Goal: Task Accomplishment & Management: Manage account settings

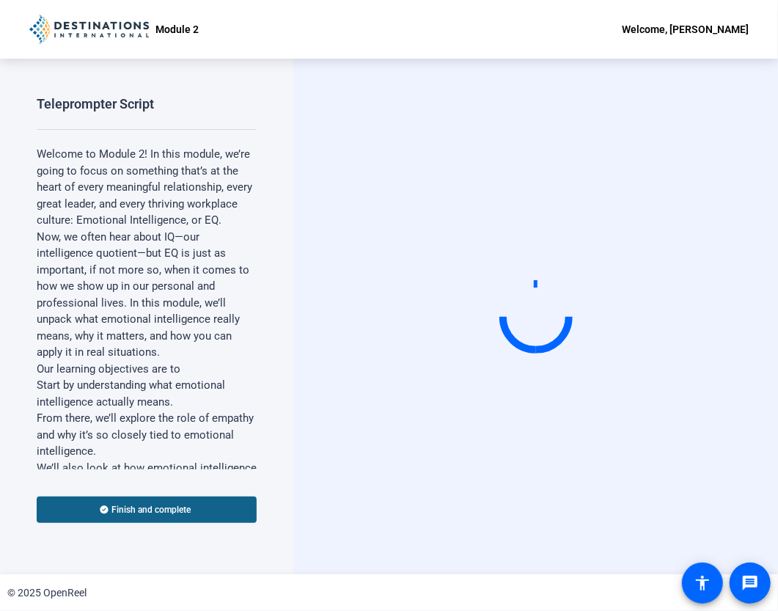
click at [424, 473] on div "Start Recording person Hide Overlay flip Flip Camera article Teleprompter Camera" at bounding box center [535, 317] width 485 height 516
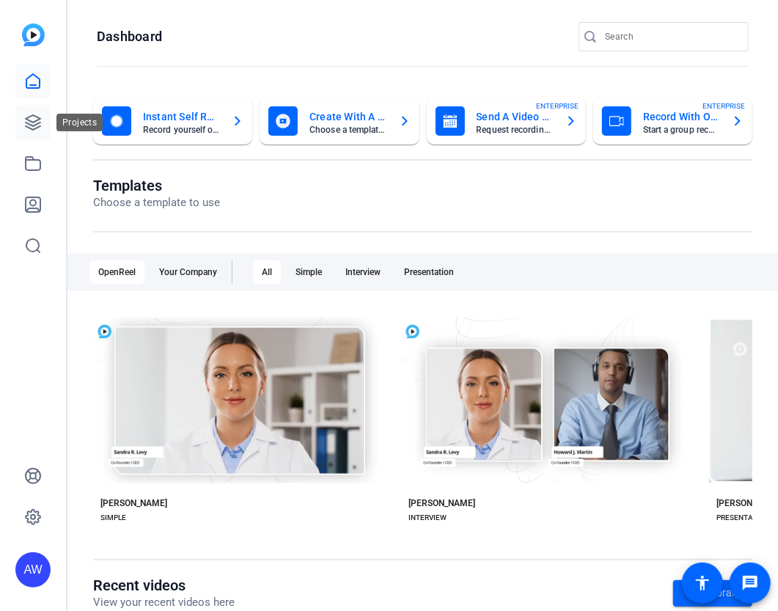
click at [44, 133] on link at bounding box center [32, 122] width 35 height 35
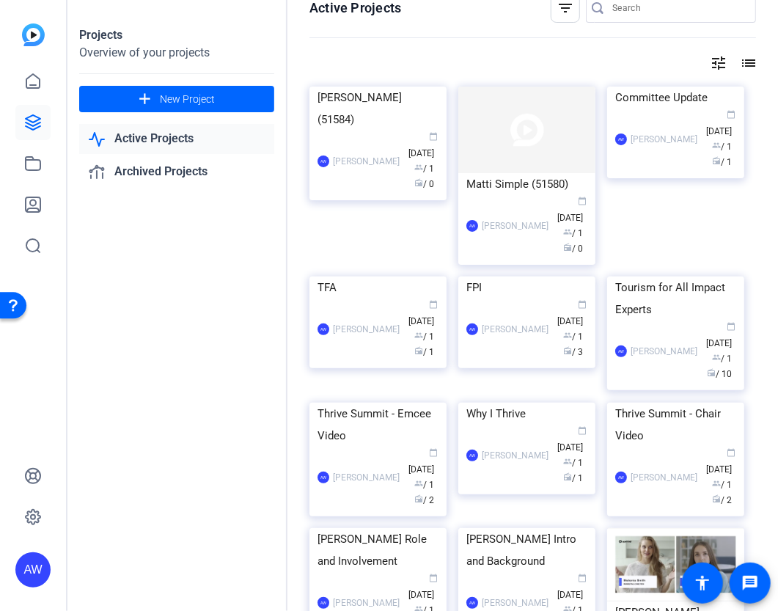
scroll to position [22, 0]
click at [490, 341] on div "AW [PERSON_NAME] calendar_today [DATE] group / 1 radio / 3" at bounding box center [527, 329] width 121 height 62
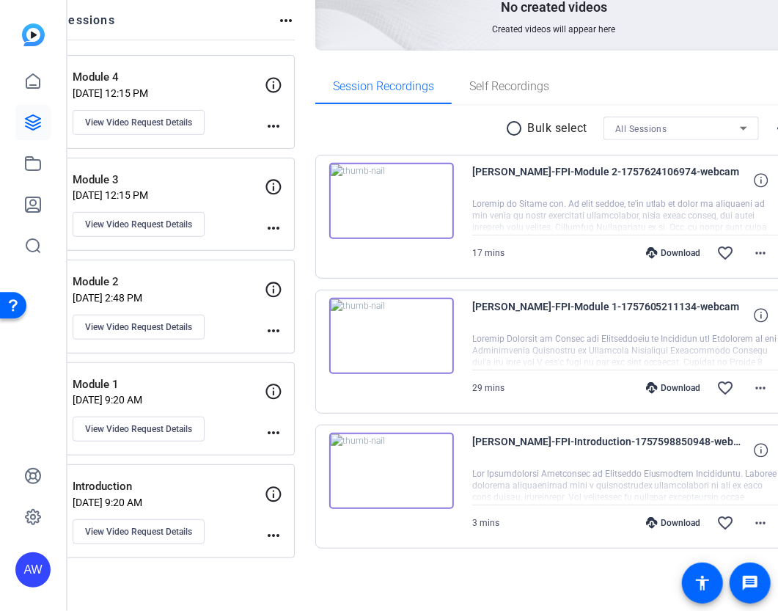
scroll to position [167, 0]
click at [261, 100] on div "Module 4 [DATE] 12:15 PM View Video Request Details" at bounding box center [169, 103] width 192 height 66
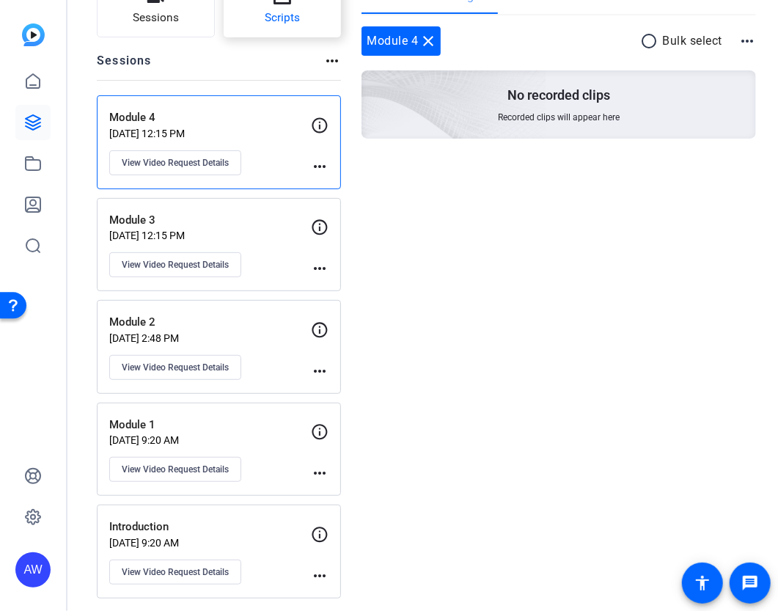
click at [251, 25] on button "Scripts" at bounding box center [283, 8] width 118 height 59
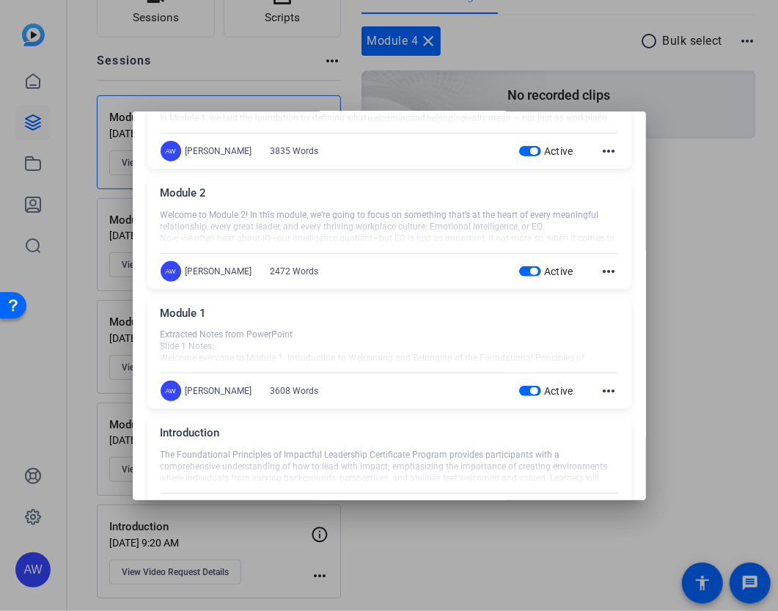
scroll to position [0, 0]
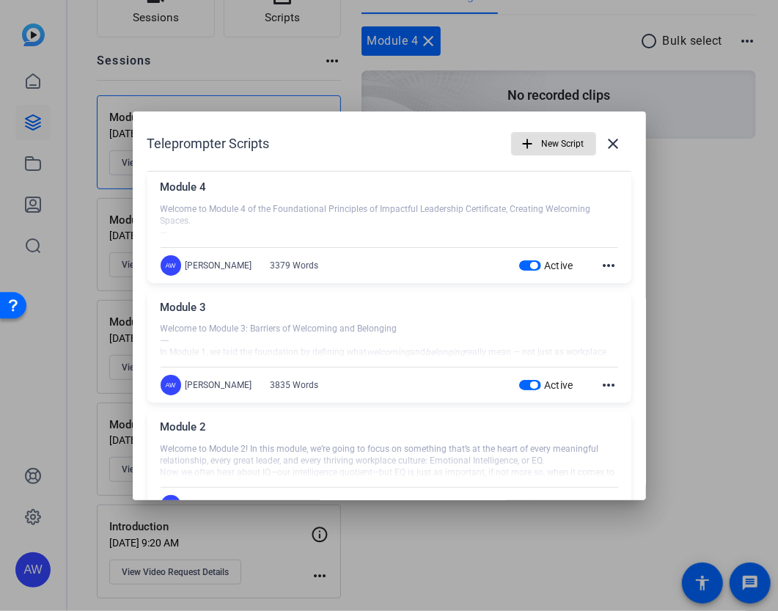
click at [242, 213] on div at bounding box center [390, 221] width 458 height 37
click at [550, 149] on span "New Script" at bounding box center [563, 144] width 43 height 28
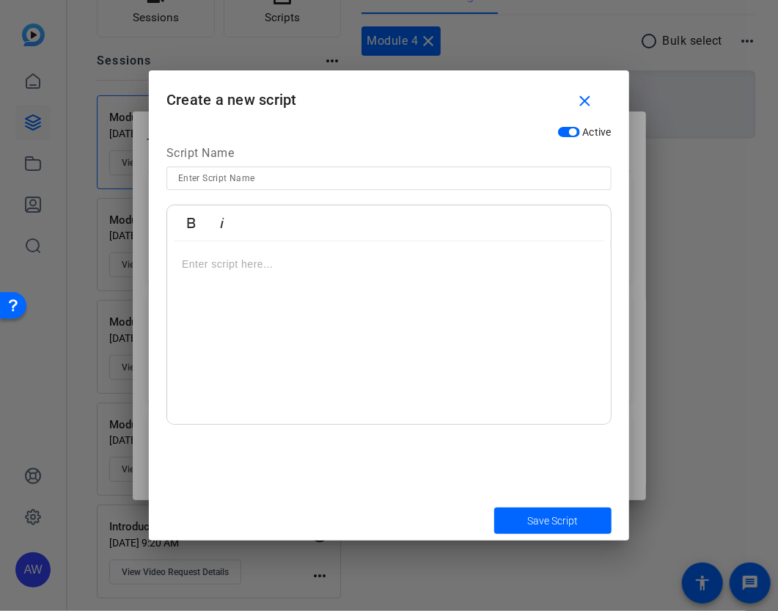
click at [380, 188] on div at bounding box center [389, 178] width 422 height 23
type input "Module 5"
click at [207, 321] on div at bounding box center [389, 332] width 444 height 183
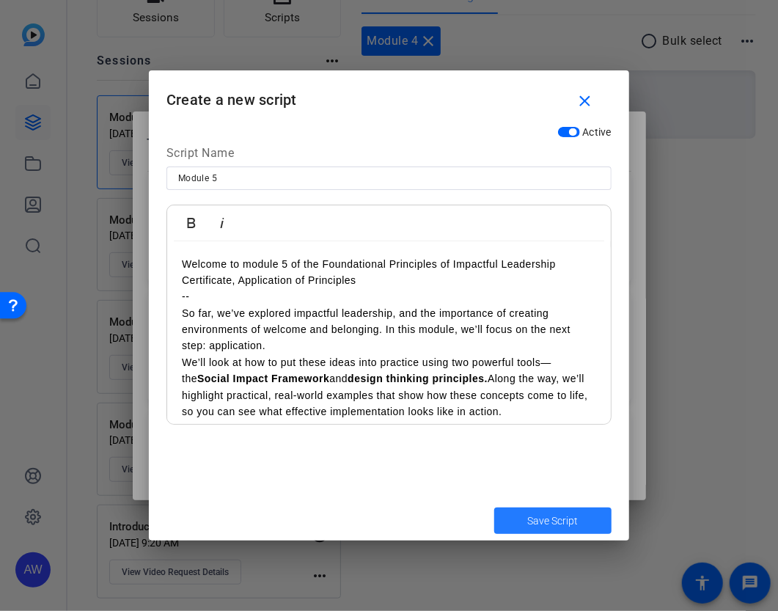
click at [503, 517] on span "submit" at bounding box center [552, 520] width 117 height 35
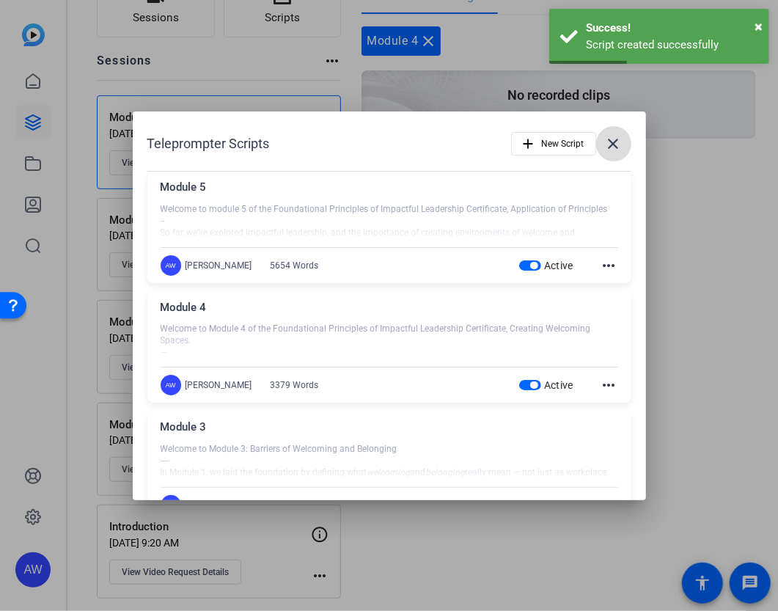
click at [607, 145] on mat-icon "close" at bounding box center [614, 144] width 18 height 18
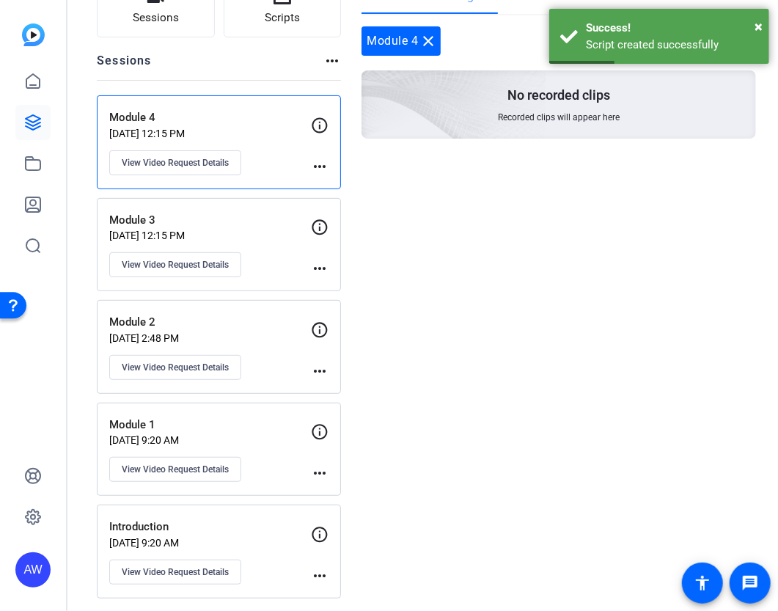
scroll to position [106, 0]
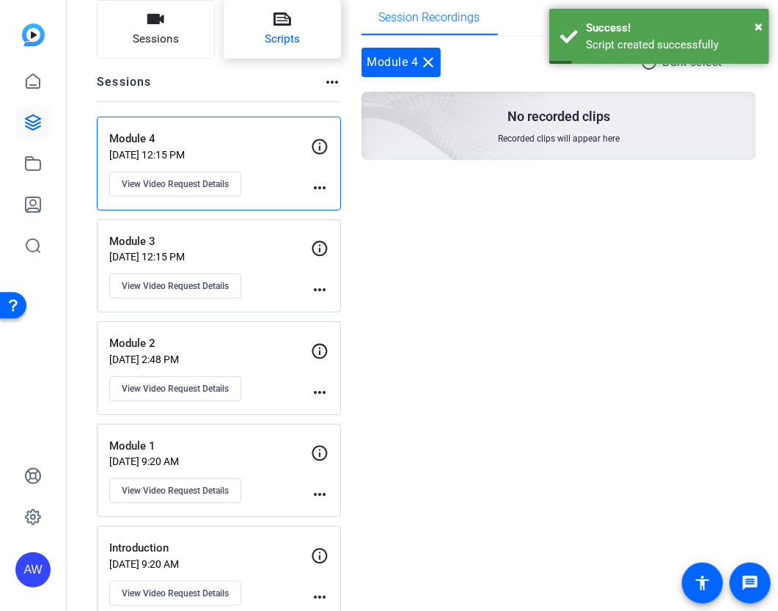
click at [274, 45] on span "Scripts" at bounding box center [282, 39] width 35 height 17
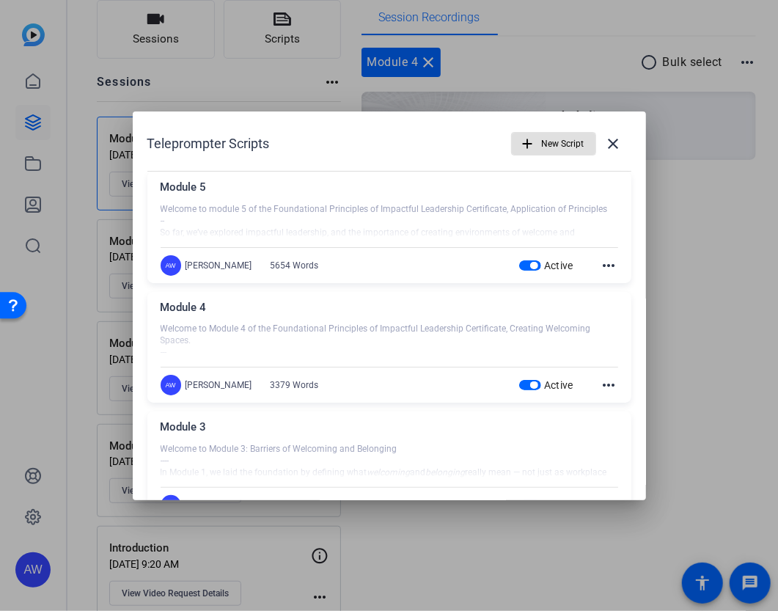
click at [548, 147] on span "New Script" at bounding box center [563, 144] width 43 height 28
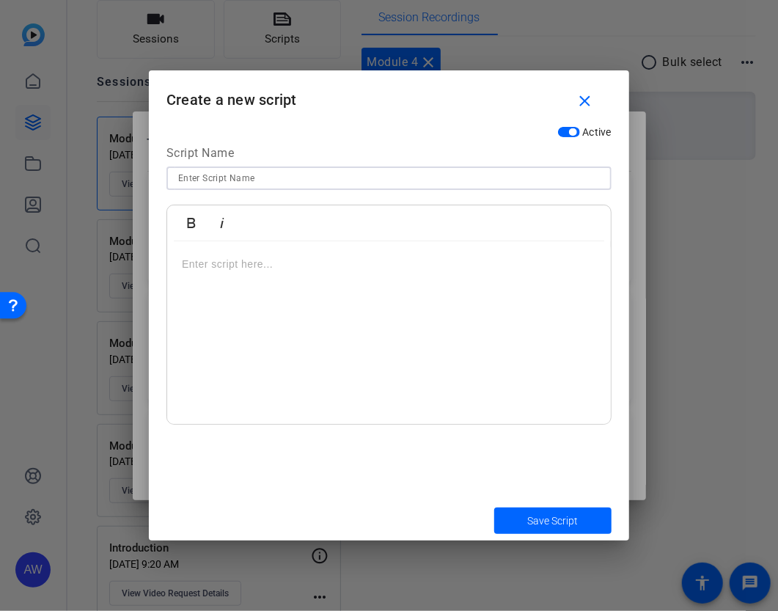
click at [323, 180] on input at bounding box center [389, 178] width 422 height 18
type input "Module 6"
click at [255, 322] on div at bounding box center [389, 332] width 444 height 183
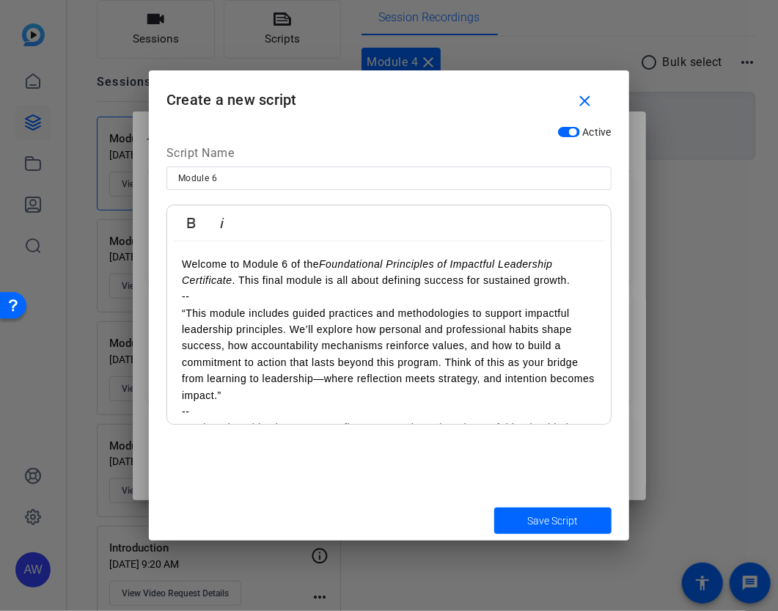
scroll to position [5385, 0]
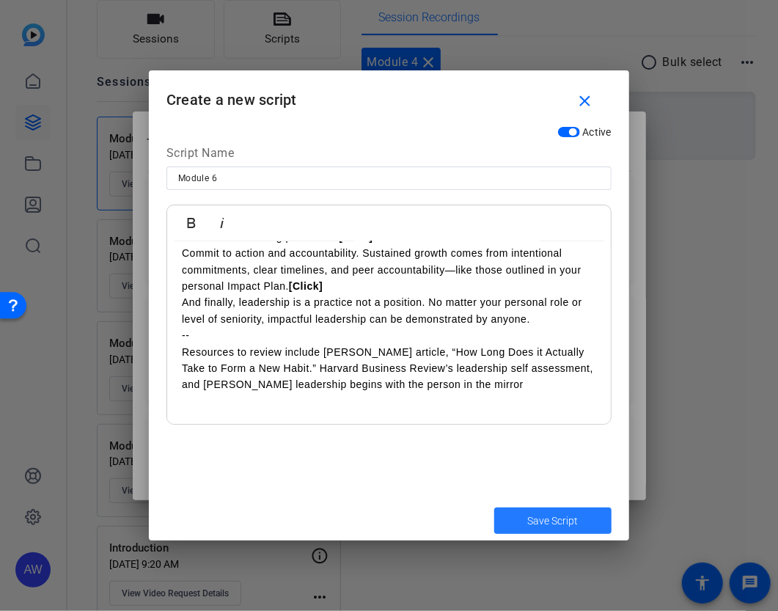
click at [572, 517] on span "Save Script" at bounding box center [553, 521] width 51 height 15
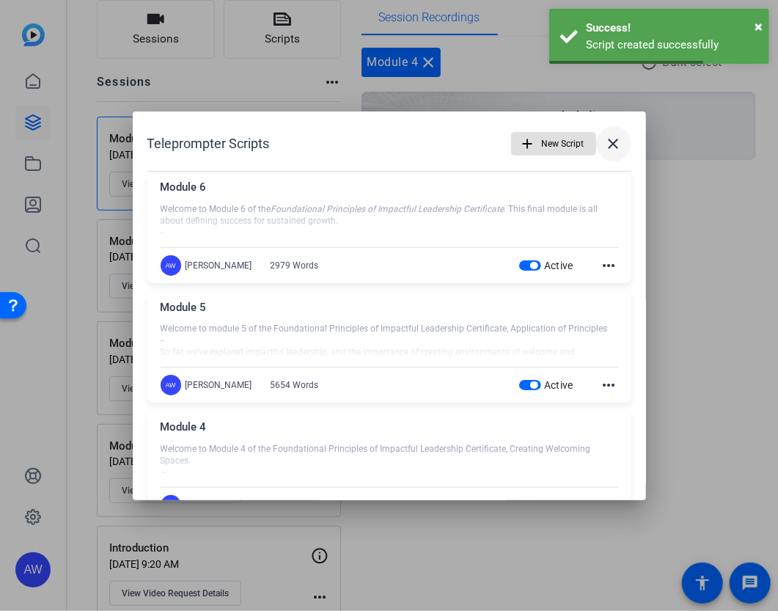
click at [617, 139] on span at bounding box center [613, 143] width 35 height 35
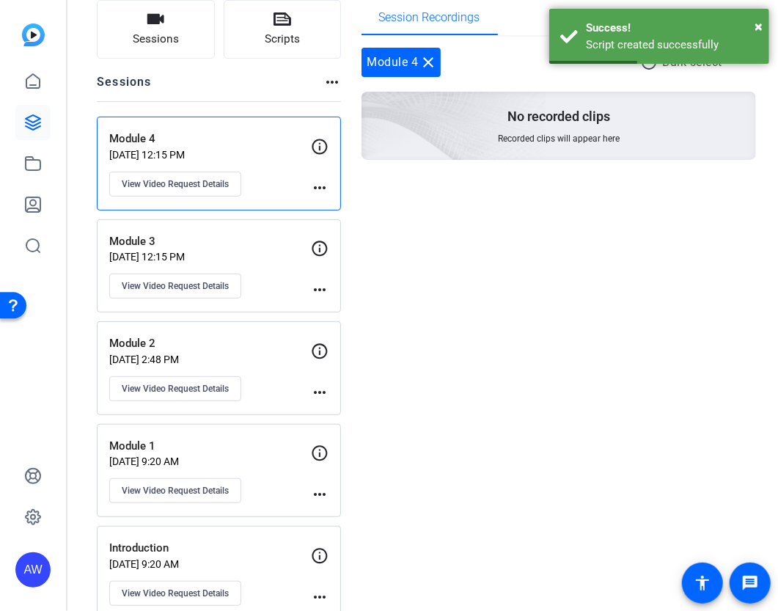
click at [235, 262] on div "Module 3 [DATE] 12:15 PM View Video Request Details" at bounding box center [210, 266] width 202 height 66
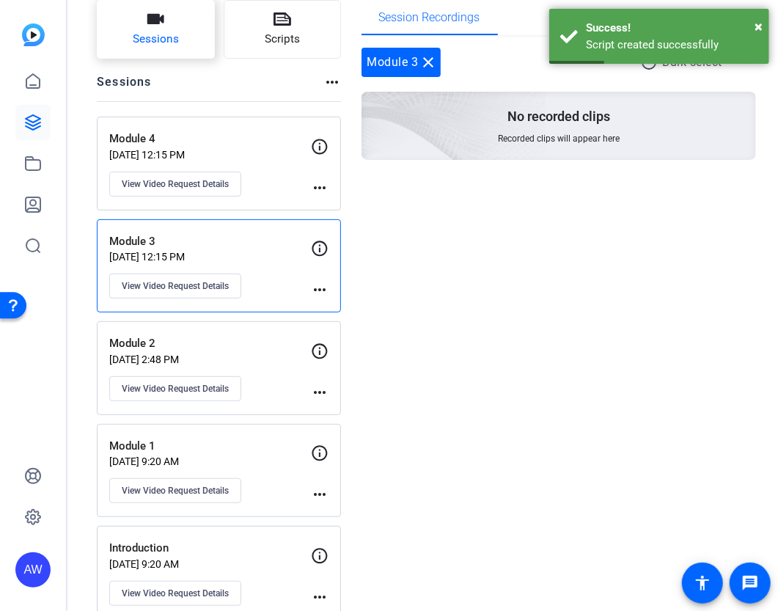
click at [176, 36] on span "Sessions" at bounding box center [156, 39] width 46 height 17
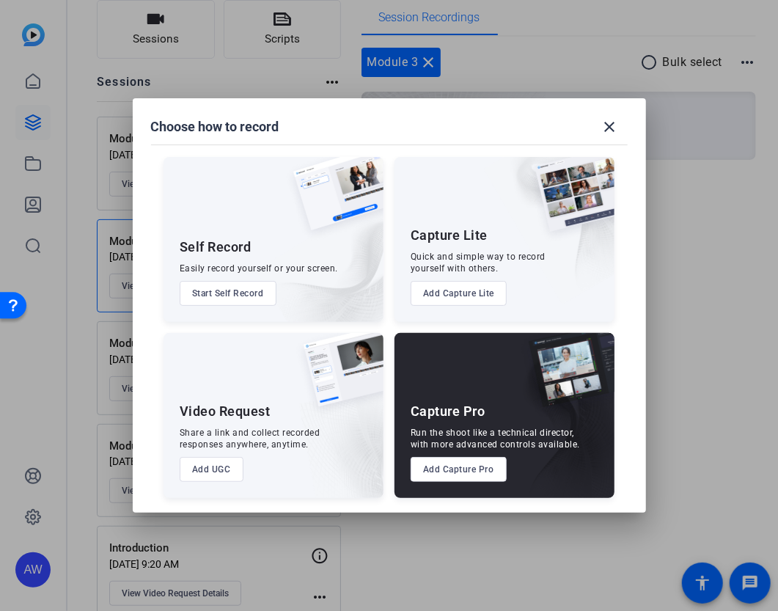
click at [226, 466] on button "Add UGC" at bounding box center [212, 469] width 64 height 25
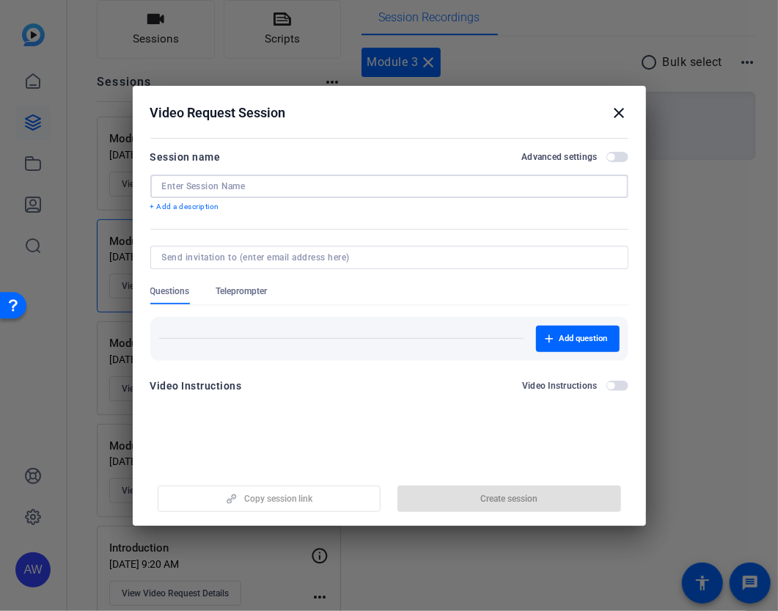
click at [327, 180] on input at bounding box center [389, 186] width 455 height 12
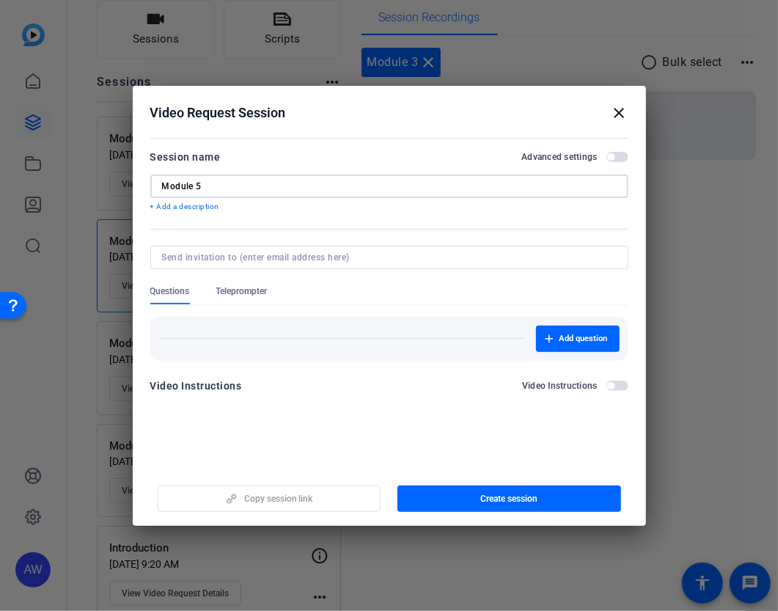
type input "Module 5"
click at [257, 291] on span "Teleprompter" at bounding box center [241, 291] width 51 height 12
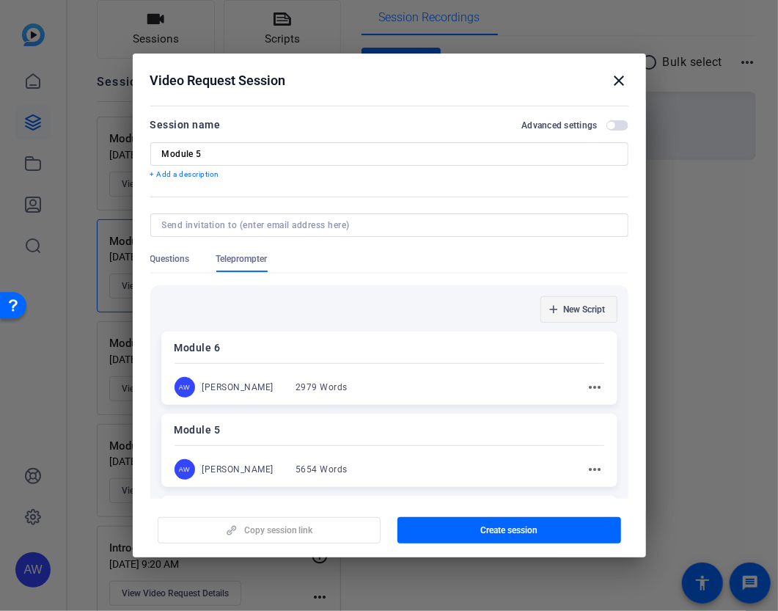
click at [566, 304] on span "New Script" at bounding box center [585, 310] width 42 height 12
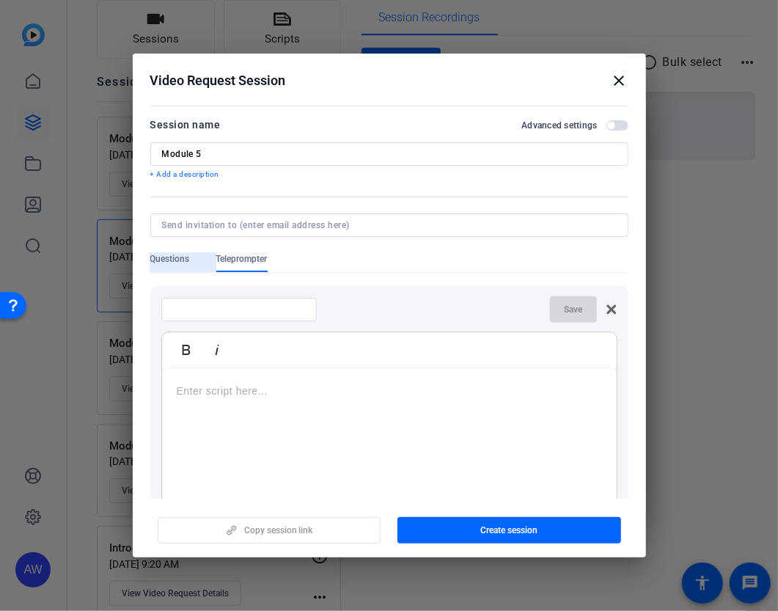
click at [190, 262] on div "Questions" at bounding box center [183, 262] width 66 height 19
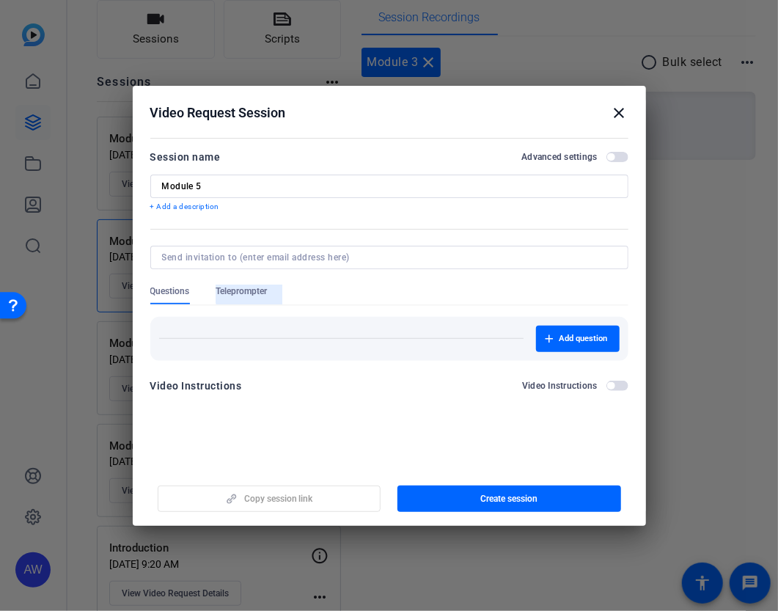
click at [266, 291] on span "Teleprompter" at bounding box center [241, 291] width 51 height 12
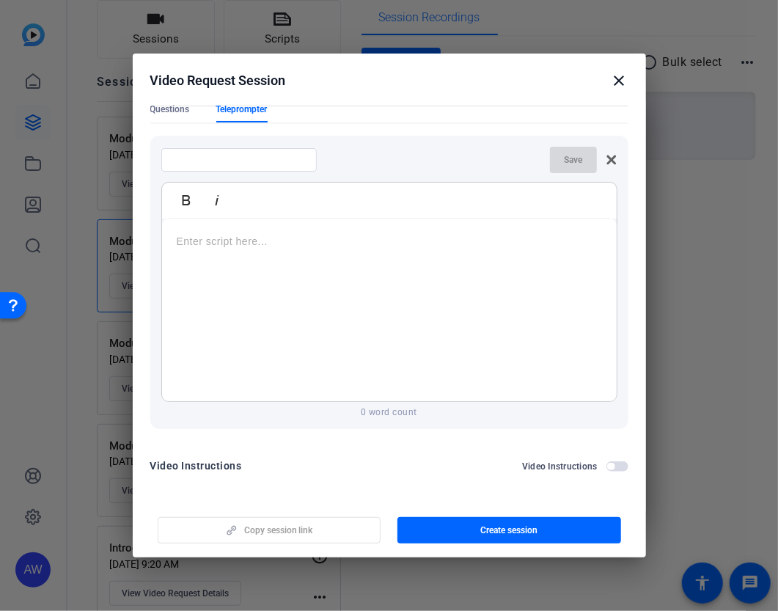
scroll to position [0, 0]
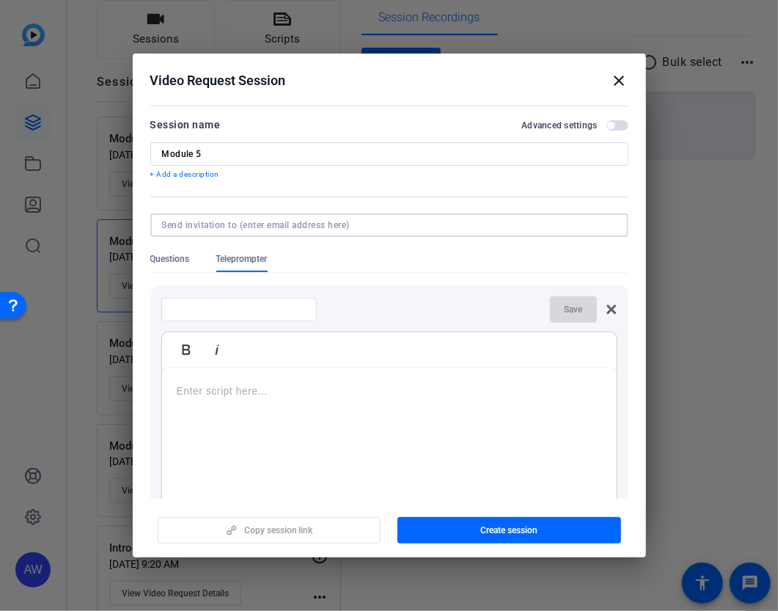
click at [356, 225] on input at bounding box center [386, 225] width 449 height 12
type input "[EMAIL_ADDRESS][DOMAIN_NAME]"
click at [191, 262] on form "Session name Advanced settings Module 5 + Add a description Questions Telepromp…" at bounding box center [389, 374] width 478 height 517
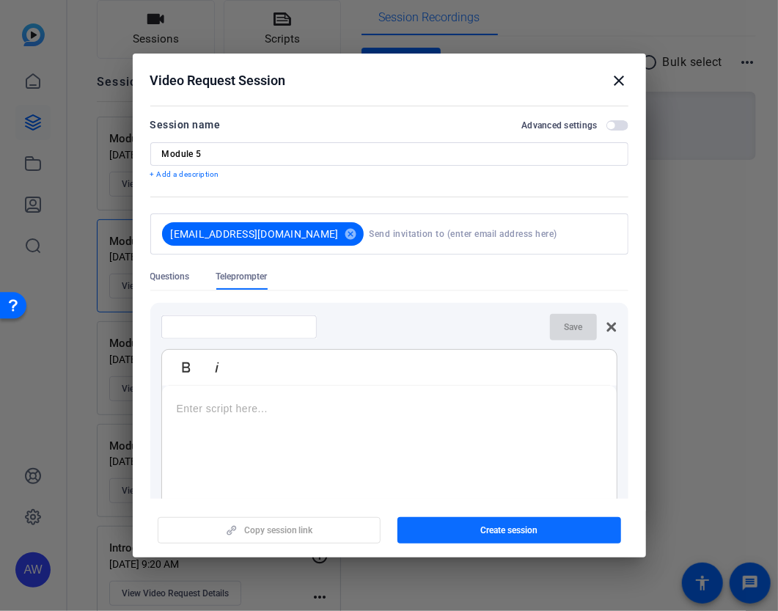
click at [427, 530] on span "button" at bounding box center [510, 530] width 224 height 35
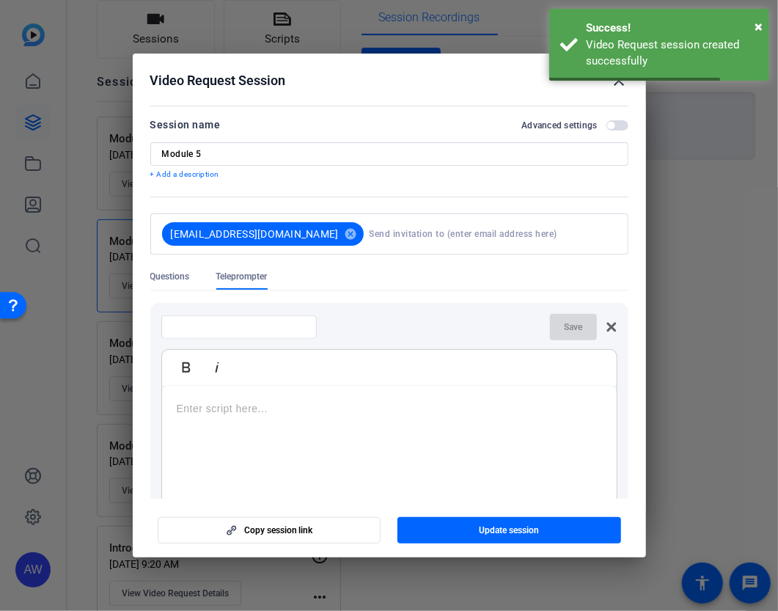
click at [617, 86] on mat-icon "close" at bounding box center [620, 81] width 18 height 18
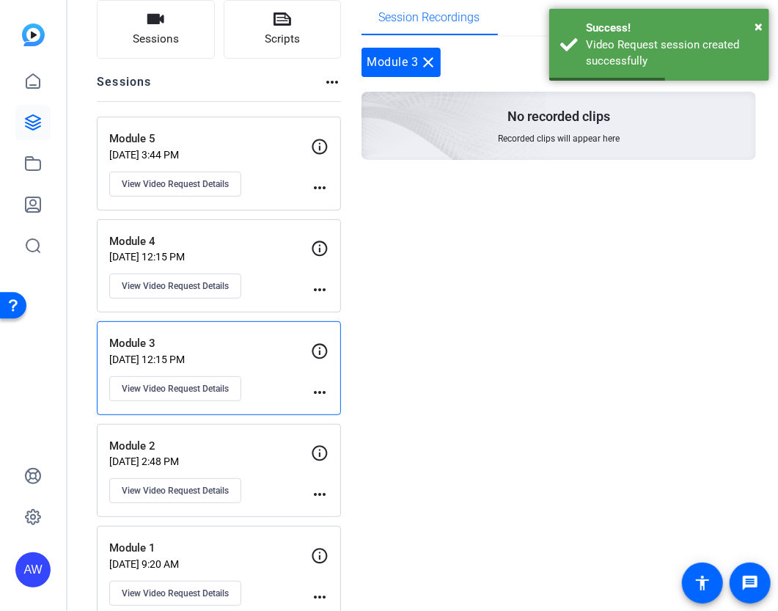
click at [206, 167] on div "Module 5 [DATE] 3:44 PM View Video Request Details" at bounding box center [210, 164] width 202 height 66
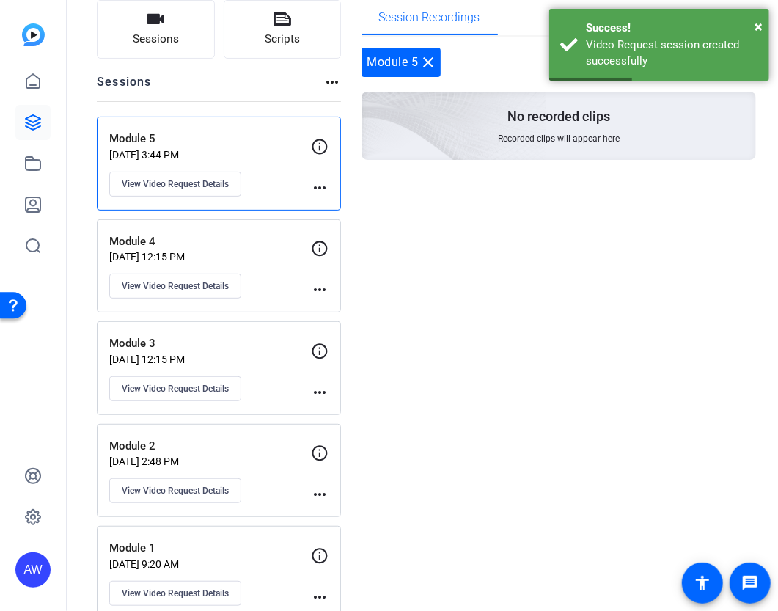
click at [260, 275] on div "Module 4 [DATE] 12:15 PM View Video Request Details" at bounding box center [210, 266] width 202 height 66
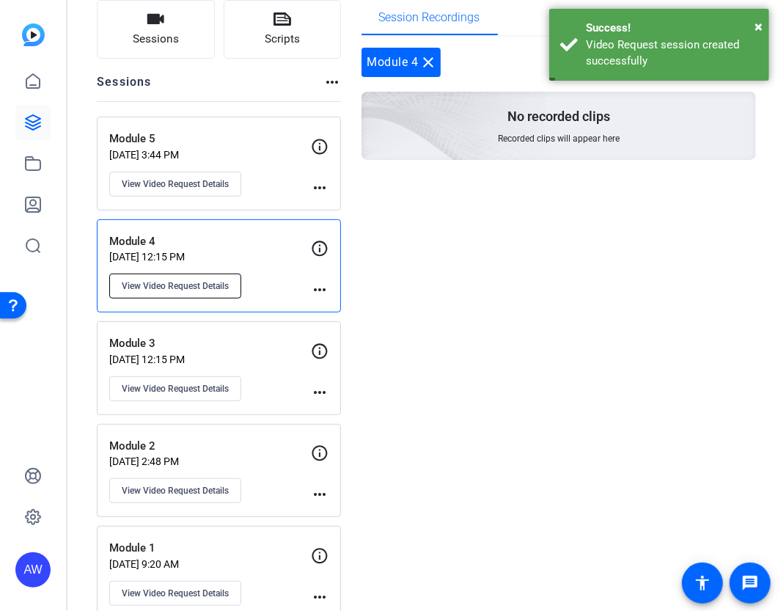
click at [201, 287] on span "View Video Request Details" at bounding box center [175, 286] width 107 height 12
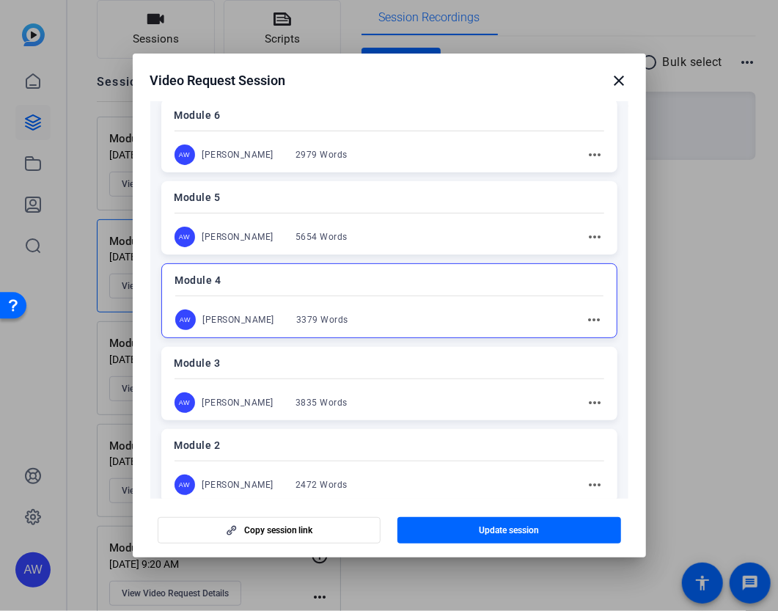
scroll to position [233, 0]
click at [622, 79] on mat-icon "close" at bounding box center [620, 81] width 18 height 18
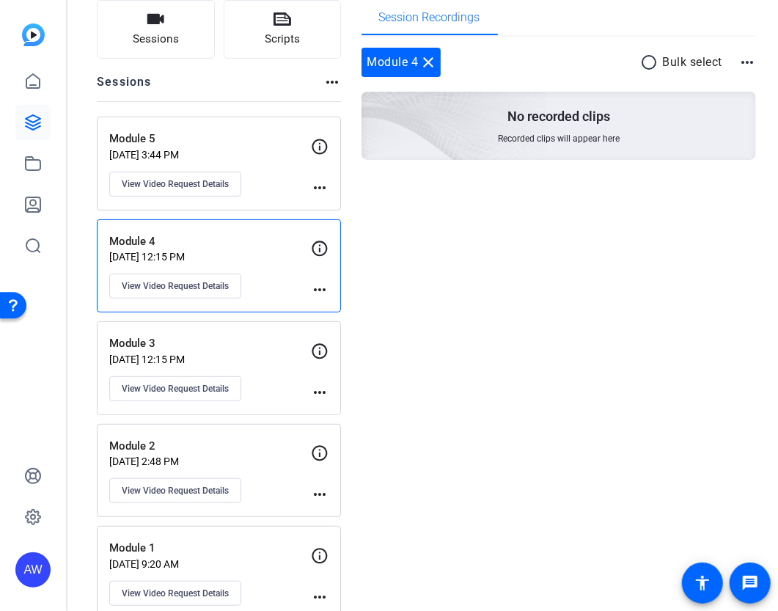
click at [233, 151] on p "[DATE] 3:44 PM" at bounding box center [210, 155] width 202 height 12
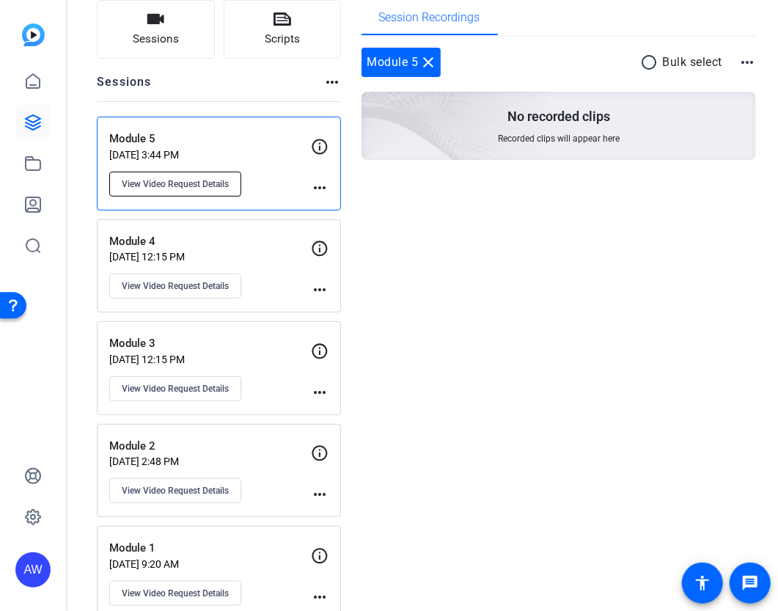
click at [193, 181] on span "View Video Request Details" at bounding box center [175, 184] width 107 height 12
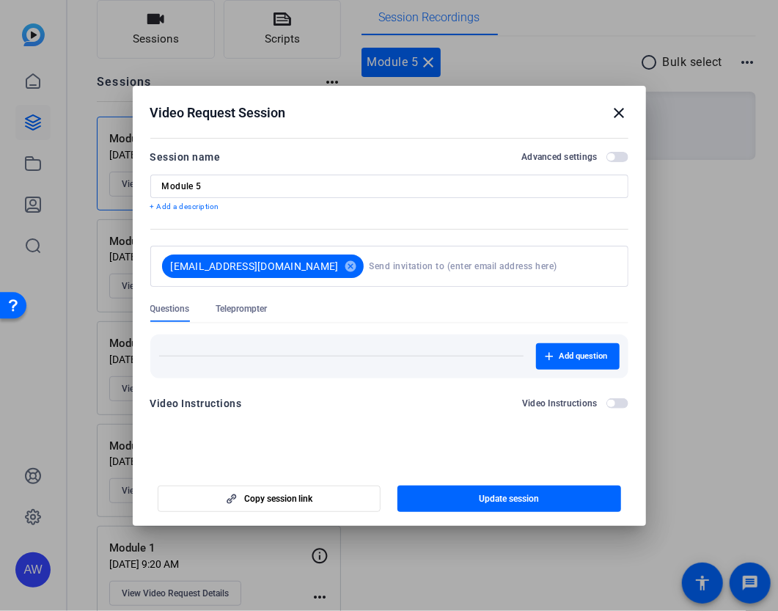
click at [255, 310] on span "Teleprompter" at bounding box center [241, 309] width 51 height 12
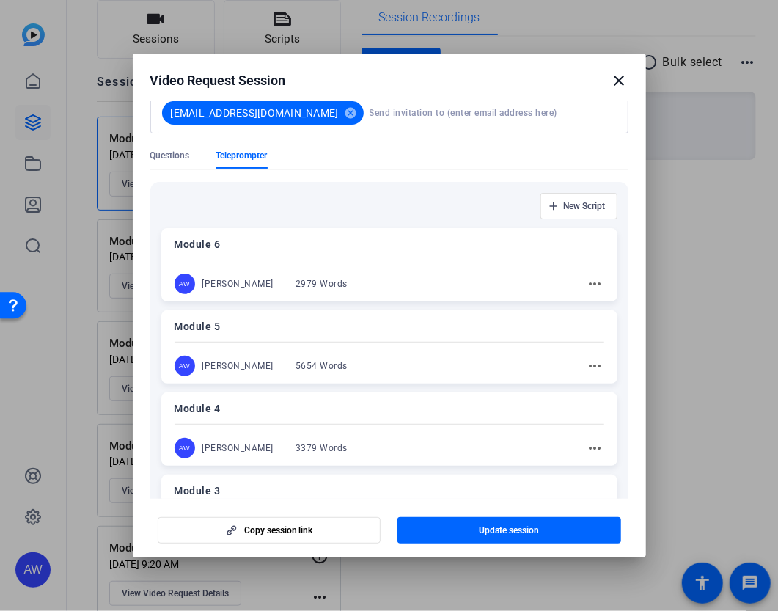
scroll to position [120, 0]
click at [257, 335] on p "Module 5" at bounding box center [390, 327] width 430 height 18
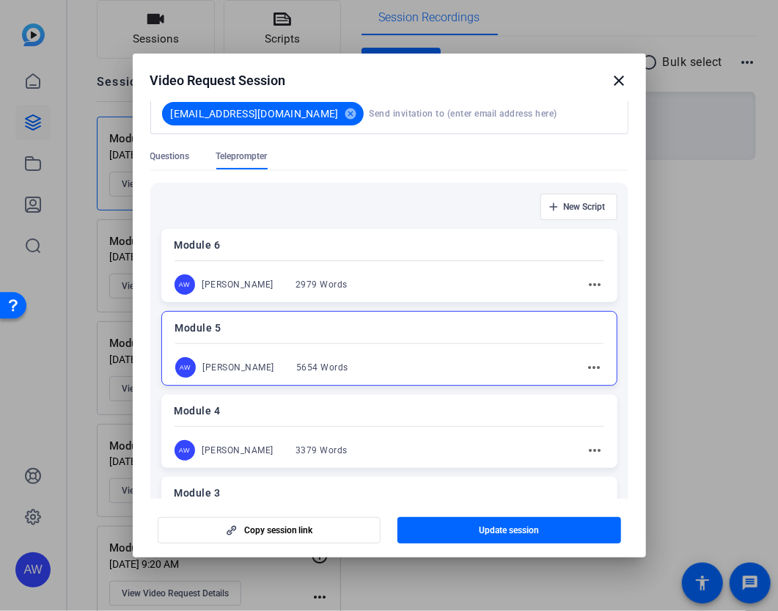
click at [479, 525] on span "Update session" at bounding box center [509, 531] width 60 height 12
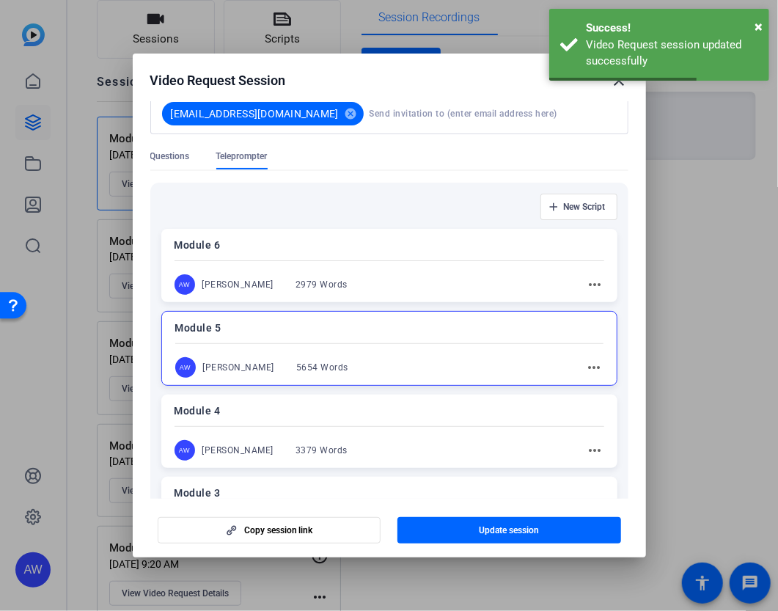
click at [621, 84] on mat-icon "close" at bounding box center [620, 81] width 18 height 18
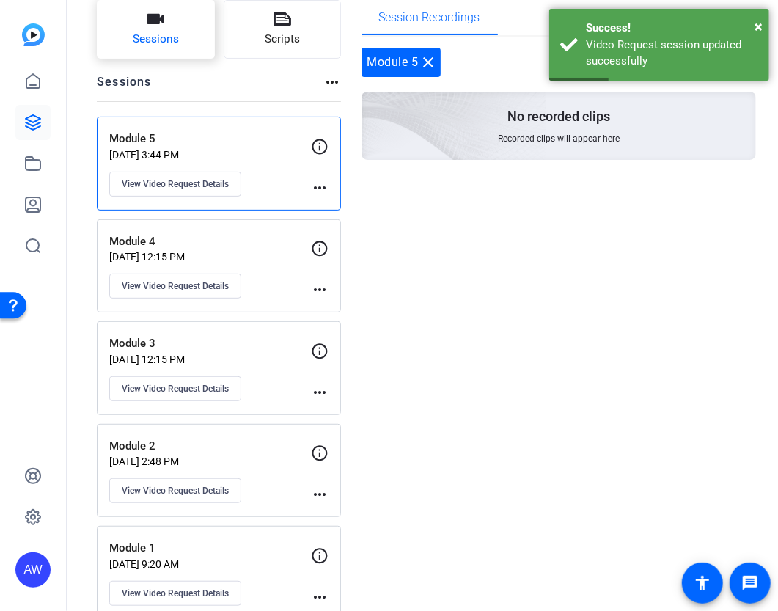
click at [147, 21] on icon "button" at bounding box center [155, 19] width 17 height 10
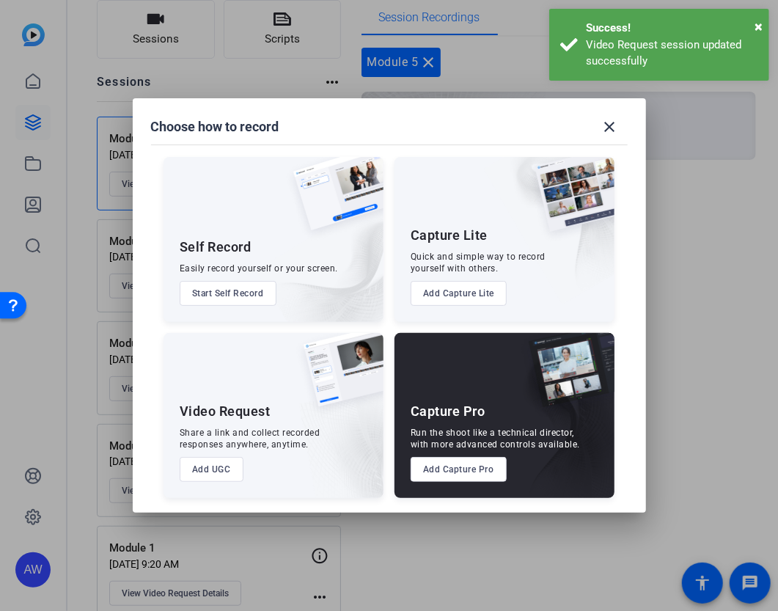
click at [223, 463] on button "Add UGC" at bounding box center [212, 469] width 64 height 25
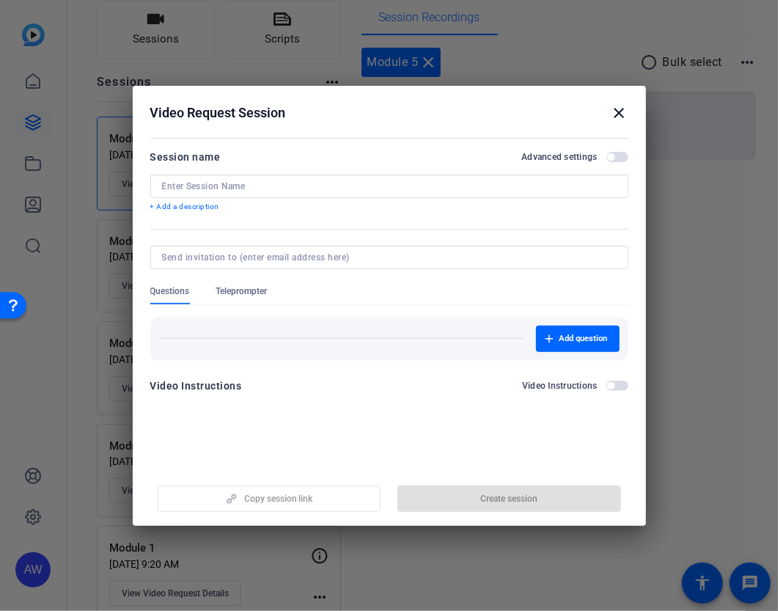
click at [246, 186] on input at bounding box center [389, 186] width 455 height 12
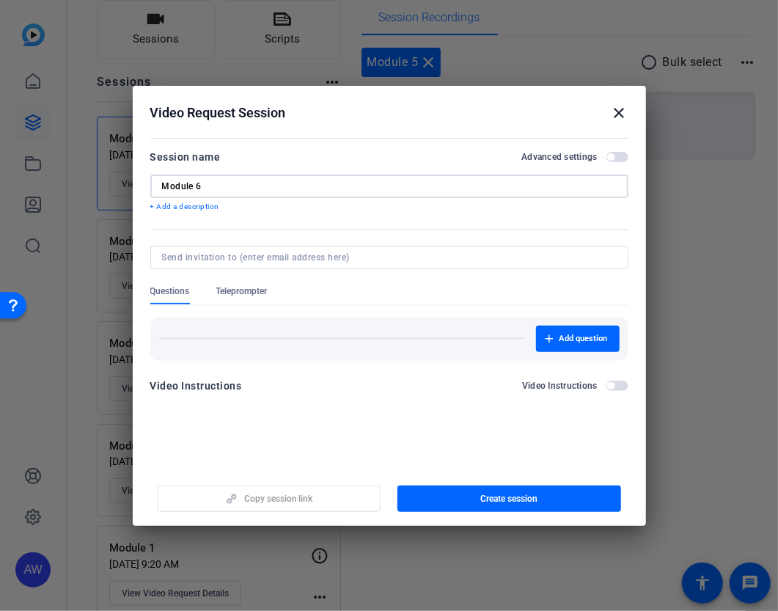
type input "Module 6"
click at [239, 246] on div at bounding box center [389, 257] width 455 height 23
click at [239, 259] on input at bounding box center [386, 258] width 449 height 12
type input "[EMAIL_ADDRESS][DOMAIN_NAME]"
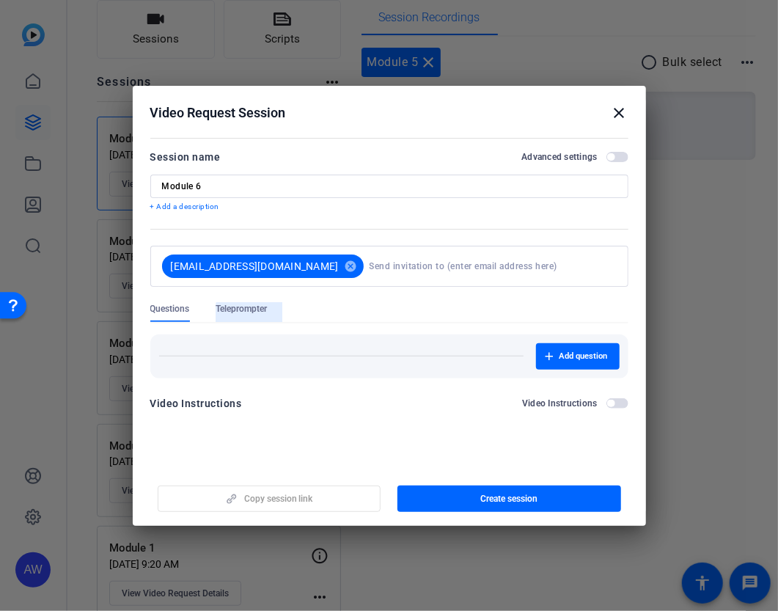
click at [273, 300] on form "Session name Advanced settings Module 6 + Add a description [EMAIL_ADDRESS][DOM…" at bounding box center [389, 284] width 478 height 273
click at [474, 498] on span "button" at bounding box center [510, 498] width 224 height 35
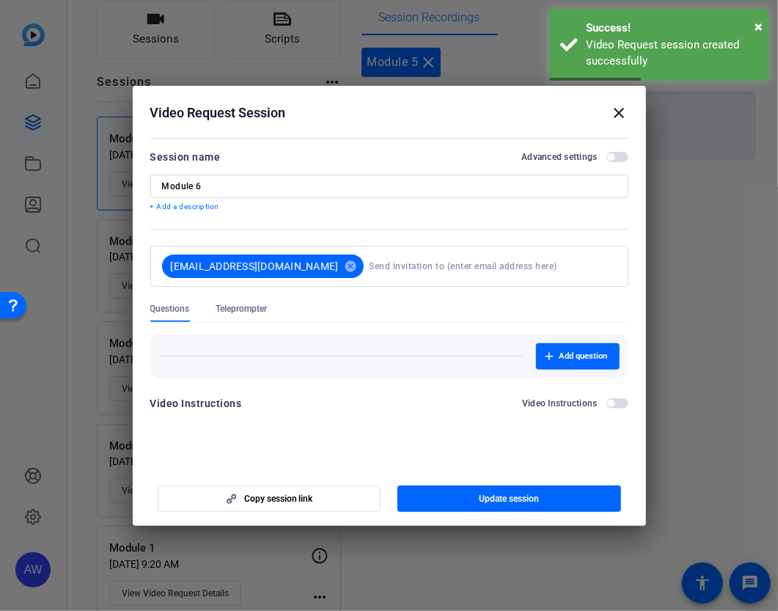
click at [638, 106] on h2 "Video Request Session close" at bounding box center [390, 110] width 514 height 48
click at [630, 112] on h2 "Video Request Session close" at bounding box center [390, 110] width 514 height 48
click at [622, 118] on mat-icon "close" at bounding box center [620, 113] width 18 height 18
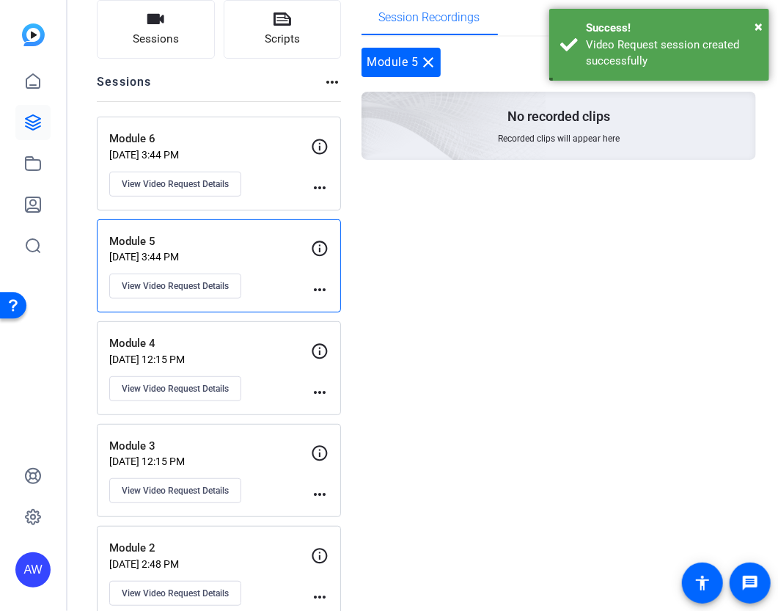
click at [260, 171] on div "Module 6 [DATE] 3:44 PM View Video Request Details" at bounding box center [210, 164] width 202 height 66
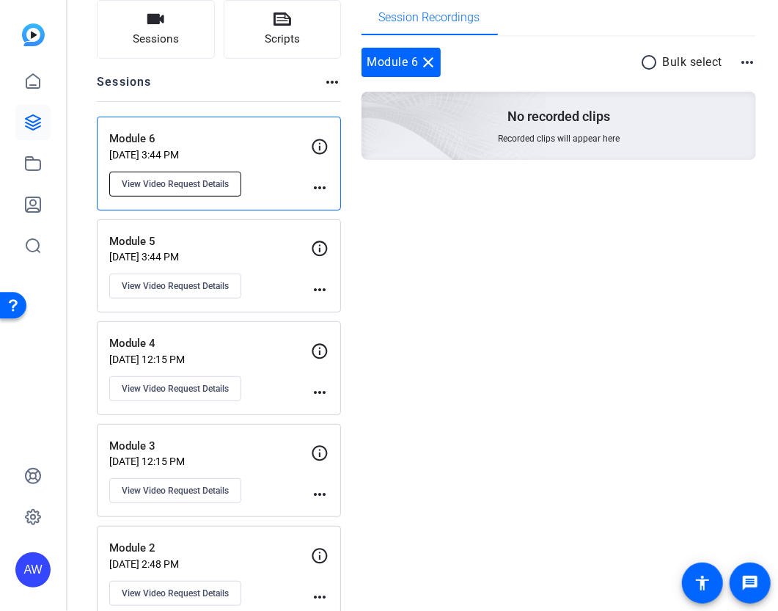
click at [213, 194] on button "View Video Request Details" at bounding box center [175, 184] width 132 height 25
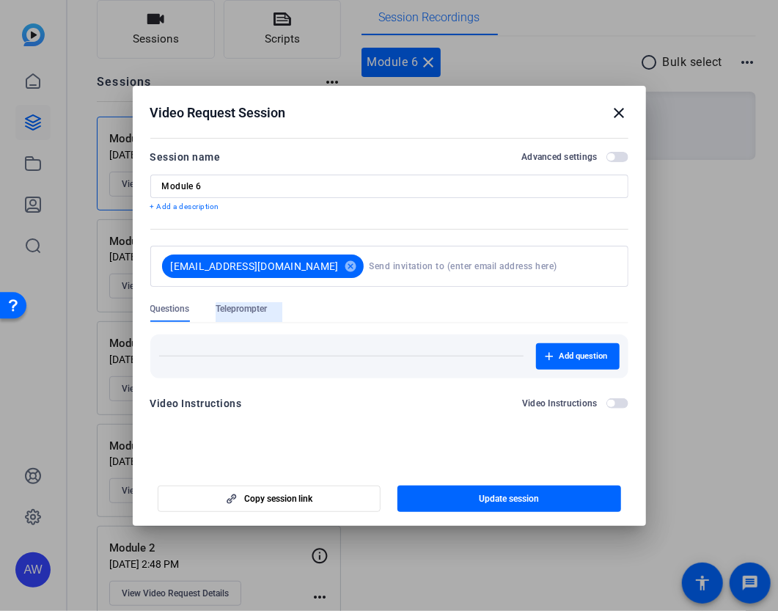
click at [250, 313] on span "Teleprompter" at bounding box center [241, 309] width 51 height 12
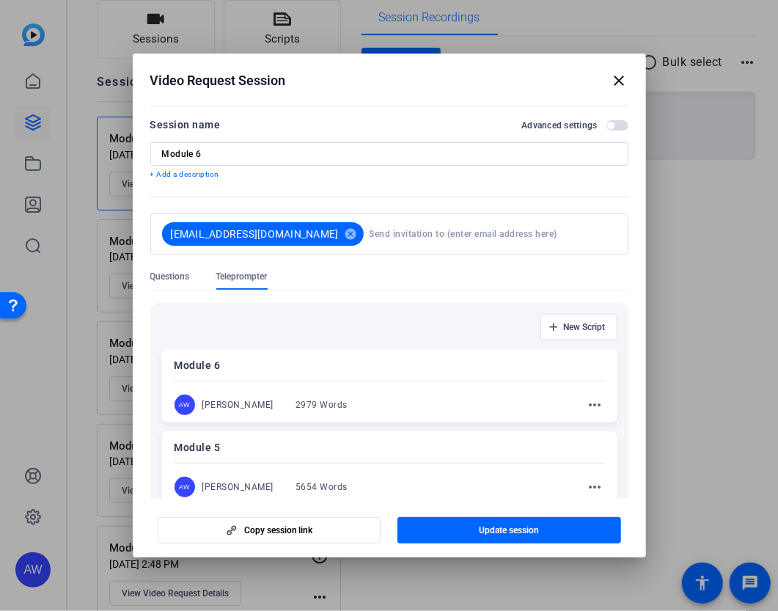
click at [246, 401] on div "AW [PERSON_NAME] 2979 Words" at bounding box center [269, 405] width 189 height 21
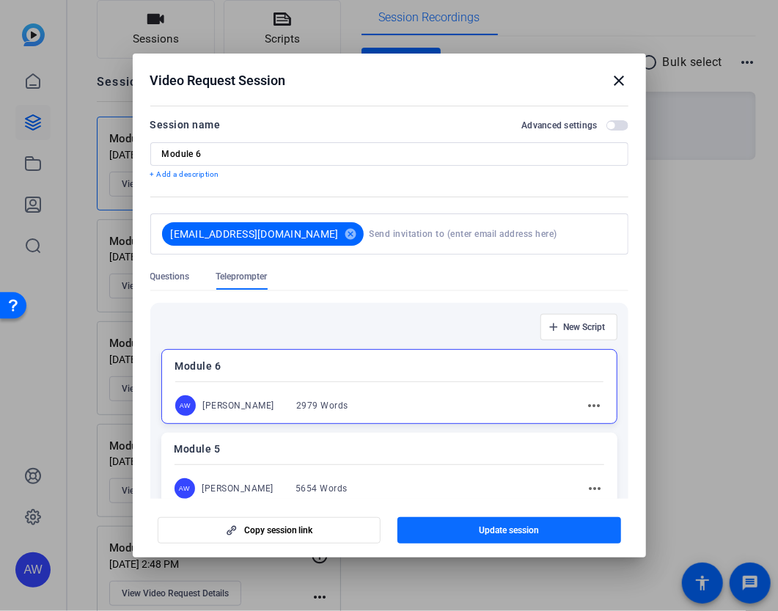
click at [434, 527] on span "button" at bounding box center [510, 530] width 224 height 35
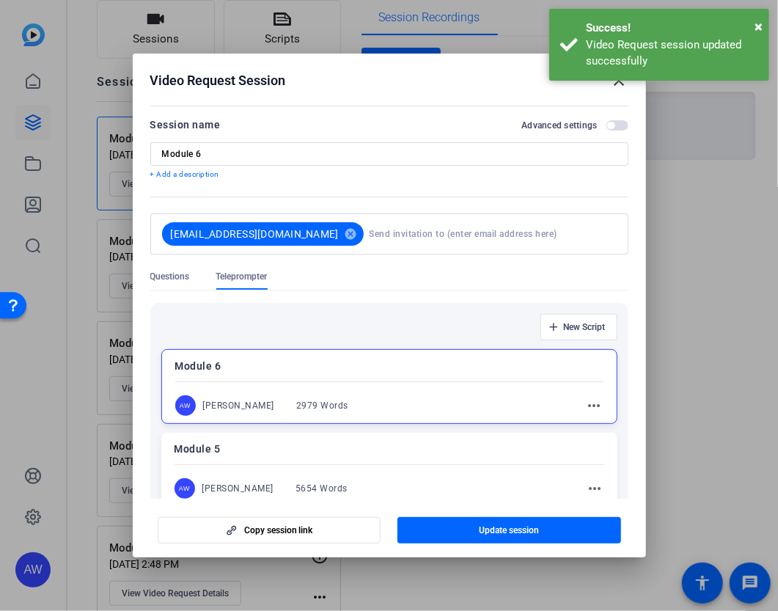
click at [620, 83] on mat-icon "close" at bounding box center [620, 81] width 18 height 18
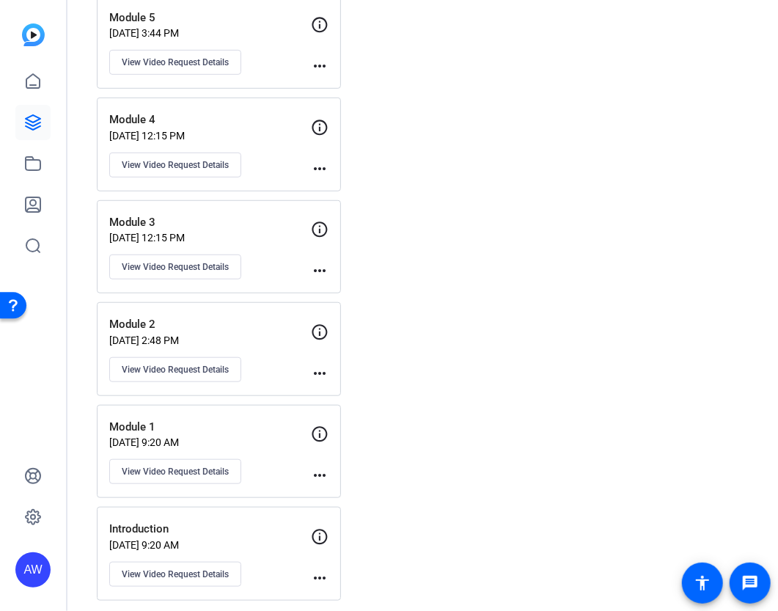
scroll to position [0, 0]
